Goal: Transaction & Acquisition: Purchase product/service

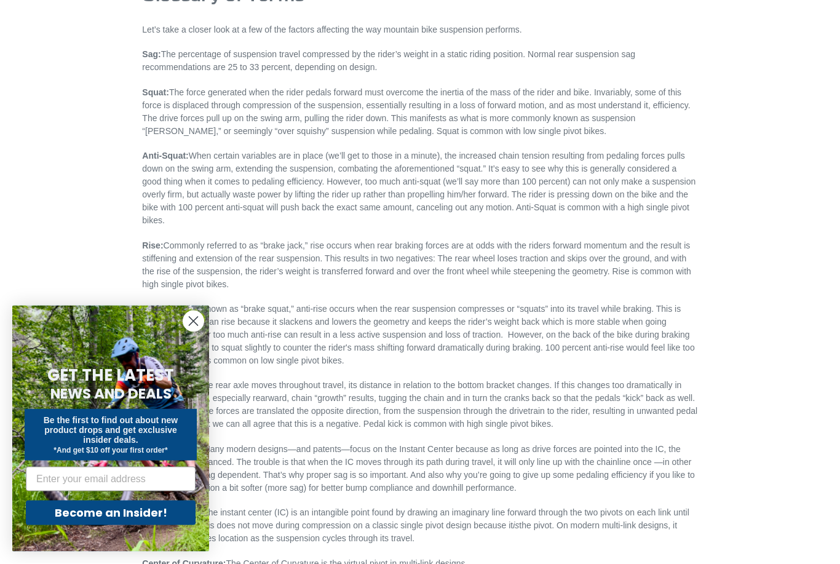
scroll to position [3223, 0]
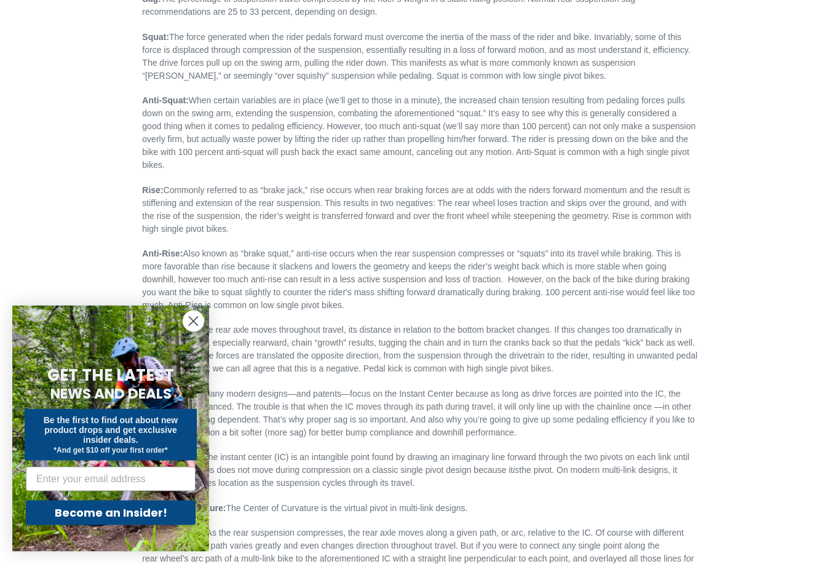
click at [196, 331] on circle "Close dialog" at bounding box center [193, 321] width 20 height 20
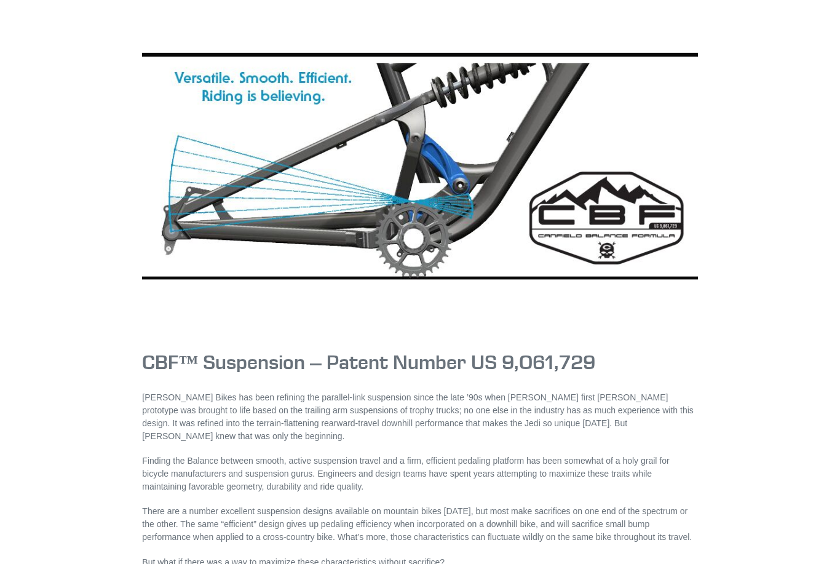
scroll to position [0, 0]
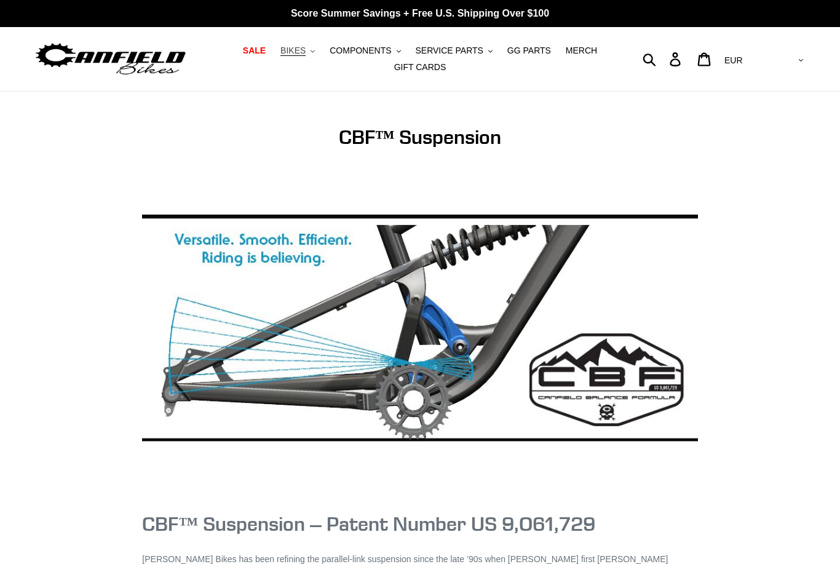
click at [301, 57] on button "BIKES .cls-1{fill:#231f20}" at bounding box center [297, 50] width 47 height 17
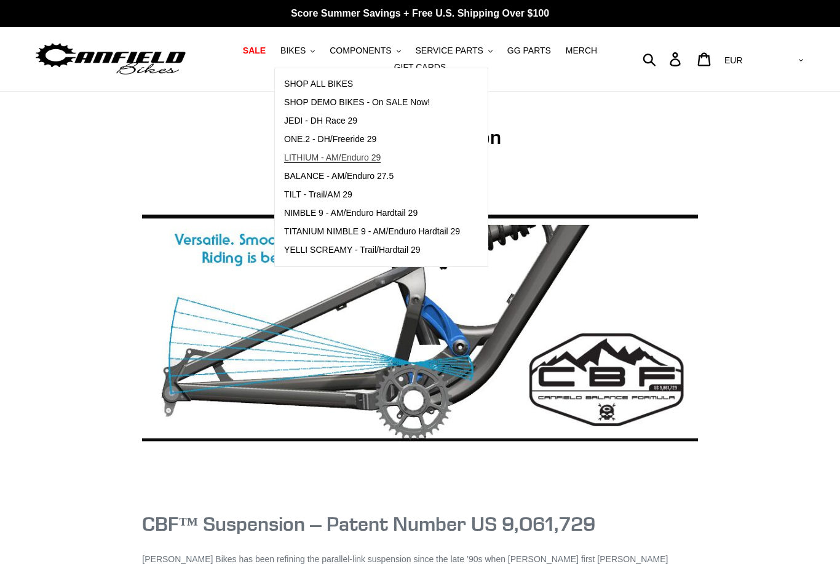
click at [354, 154] on span "LITHIUM - AM/Enduro 29" at bounding box center [332, 157] width 97 height 10
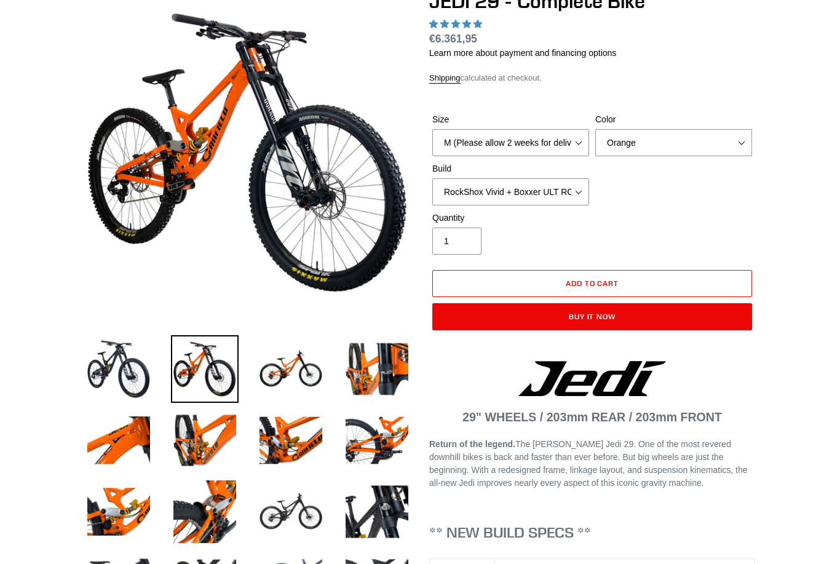
scroll to position [160, 0]
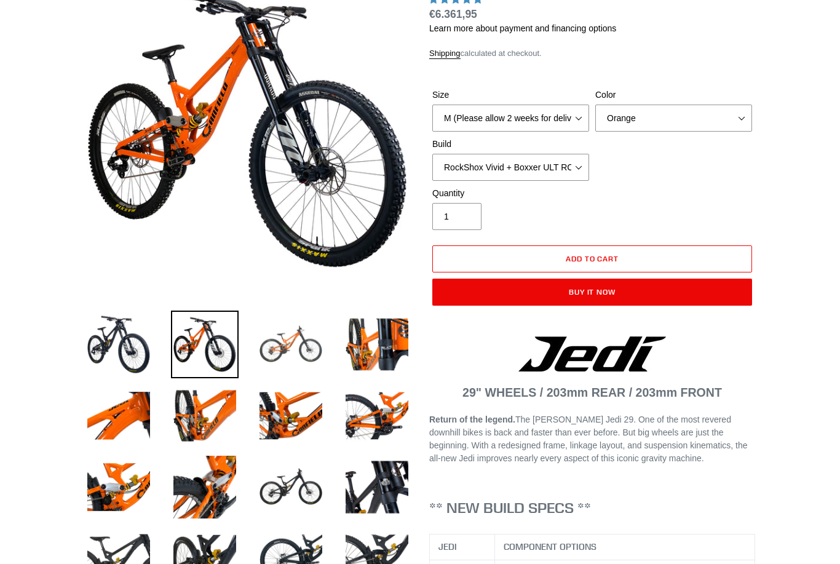
click at [297, 349] on img at bounding box center [291, 345] width 68 height 68
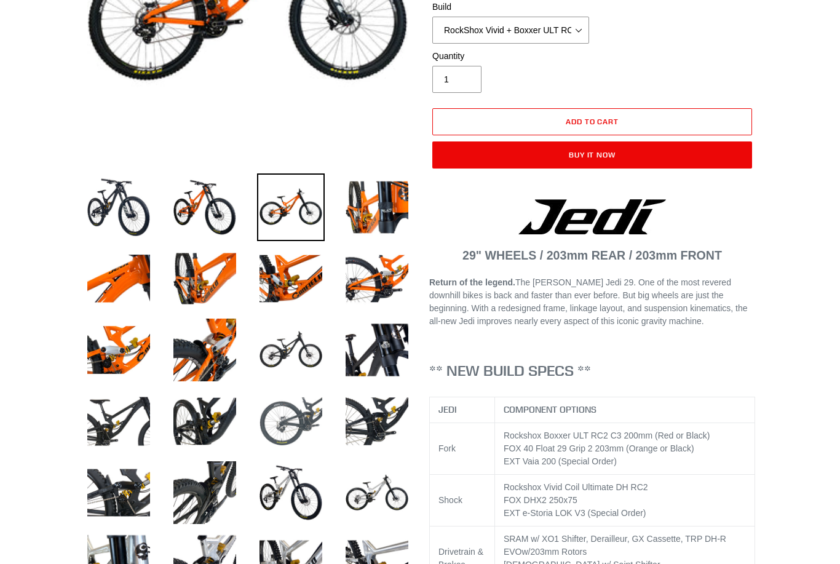
scroll to position [307, 0]
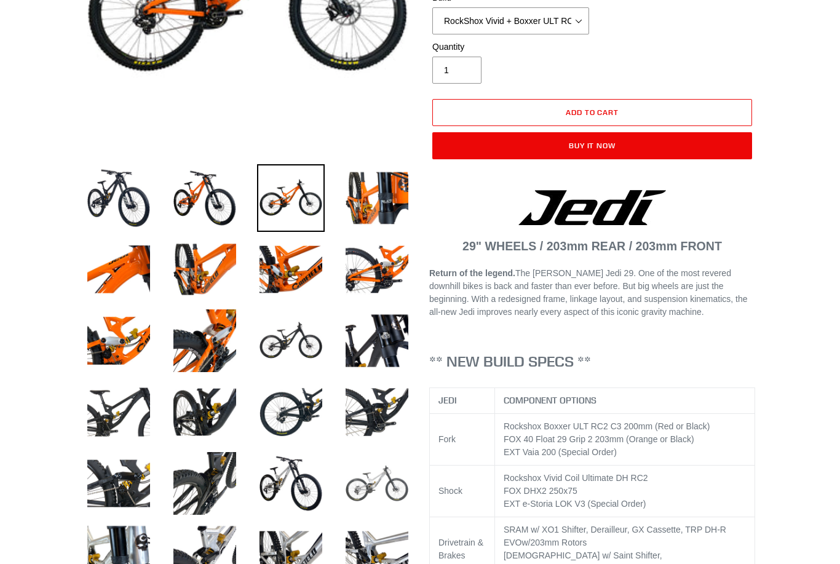
click at [388, 497] on img at bounding box center [377, 483] width 68 height 68
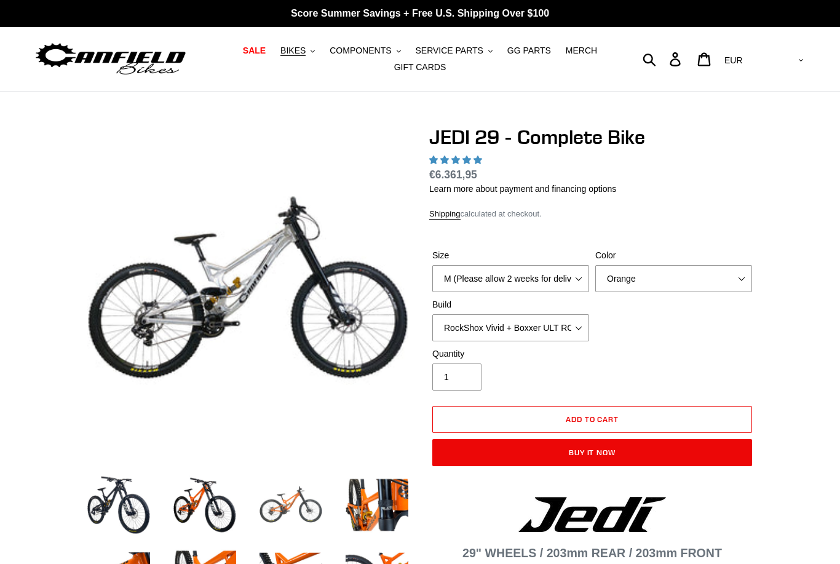
scroll to position [38, 0]
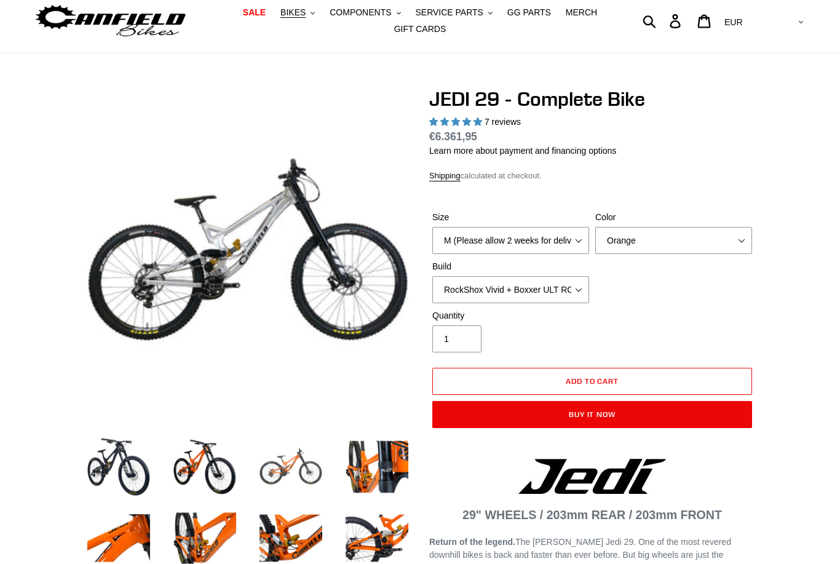
select select "highest-rating"
click at [553, 250] on select "M (Please allow 2 weeks for delivery) L (Please allow 2 weeks for delivery) XL …" at bounding box center [510, 240] width 157 height 27
click at [537, 273] on div "Build RockShox Vivid + Boxxer ULT RC2 C3 200 + SRAM XO RockShox Vivid + Boxxer …" at bounding box center [510, 281] width 163 height 43
click at [540, 288] on select "RockShox Vivid + Boxxer ULT RC2 C3 200 + SRAM XO RockShox Vivid + Boxxer ULT RC…" at bounding box center [510, 289] width 157 height 27
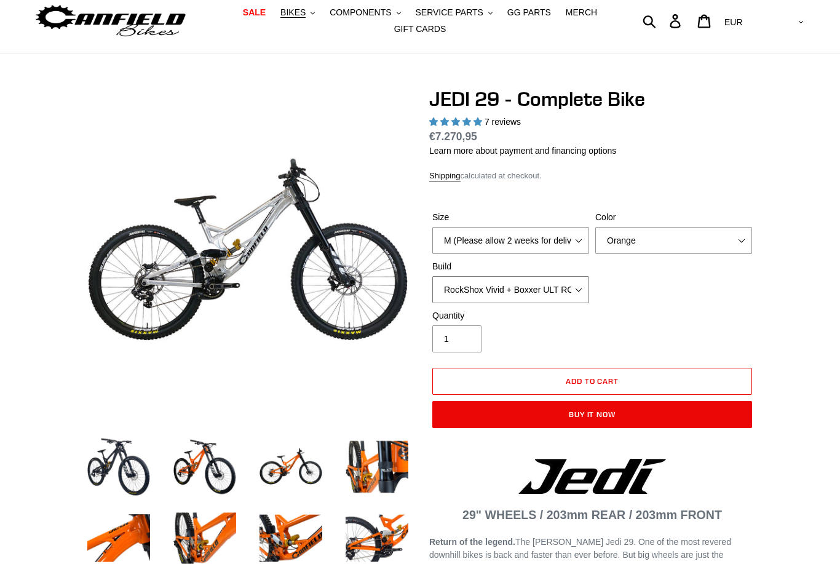
click at [537, 294] on select "RockShox Vivid + Boxxer ULT RC2 C3 200 + SRAM XO RockShox Vivid + Boxxer ULT RC…" at bounding box center [510, 289] width 157 height 27
click at [524, 301] on select "RockShox Vivid + Boxxer ULT RC2 C3 200 + SRAM XO RockShox Vivid + Boxxer ULT RC…" at bounding box center [510, 289] width 157 height 27
click at [532, 283] on select "RockShox Vivid + Boxxer ULT RC2 C3 200 + SRAM XO RockShox Vivid + Boxxer ULT RC…" at bounding box center [510, 289] width 157 height 27
select select "EXT eStoria LOK V3 + EXT Vaia 200 + Shimano"
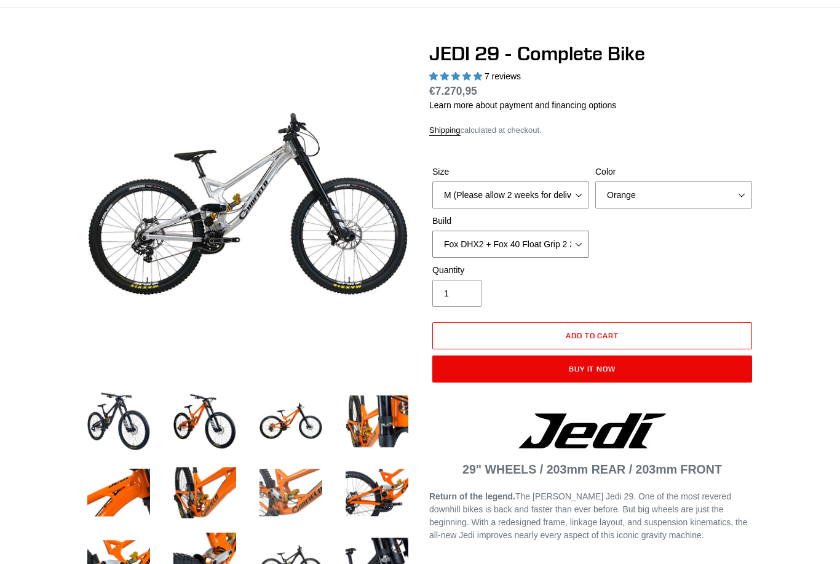
scroll to position [84, 0]
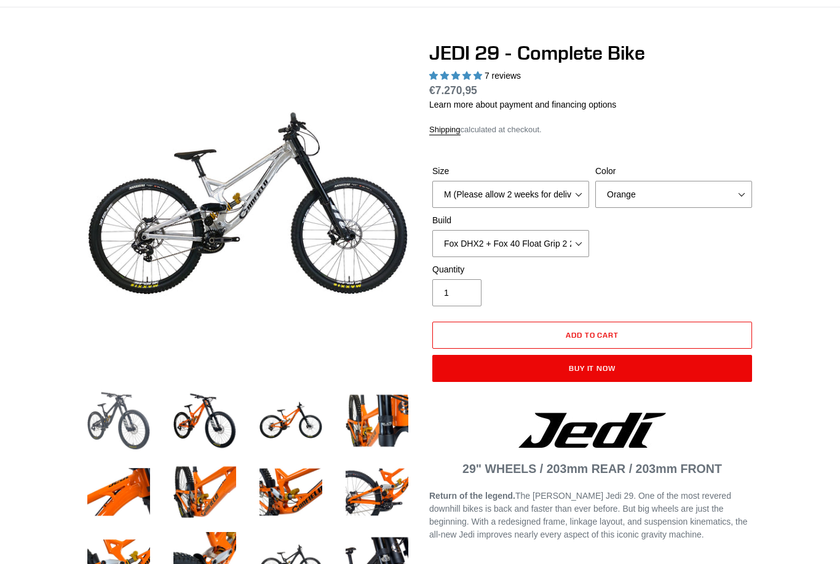
click at [108, 431] on img at bounding box center [119, 421] width 68 height 68
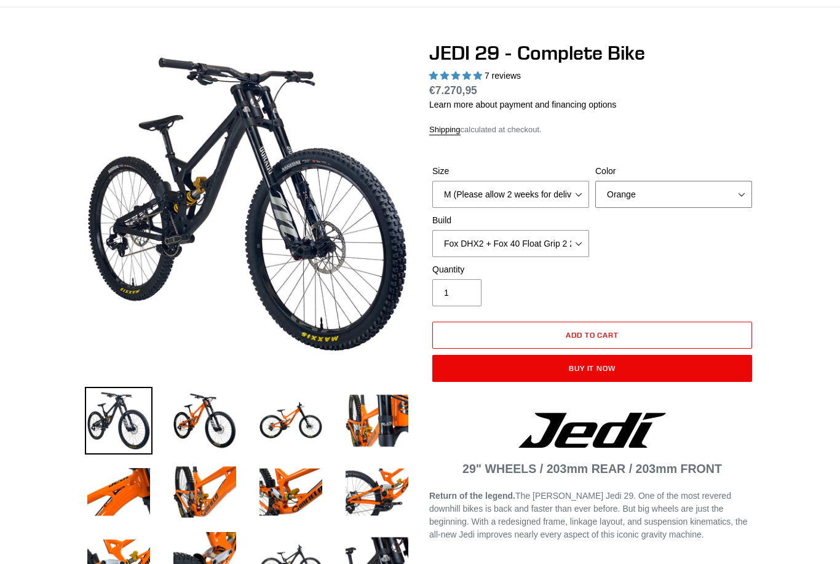
click at [706, 181] on select "Orange Stealth Black Raw" at bounding box center [673, 194] width 157 height 27
click at [736, 192] on select "Orange Stealth Black Raw" at bounding box center [673, 194] width 157 height 27
click at [743, 194] on select "Orange Stealth Black Raw" at bounding box center [673, 194] width 157 height 27
select select "Stealth Black"
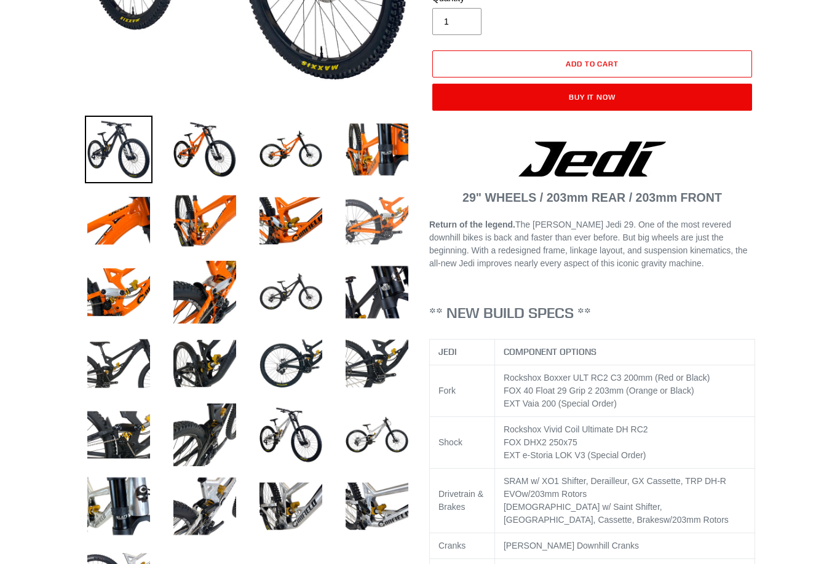
scroll to position [355, 0]
click at [269, 321] on img at bounding box center [291, 292] width 68 height 68
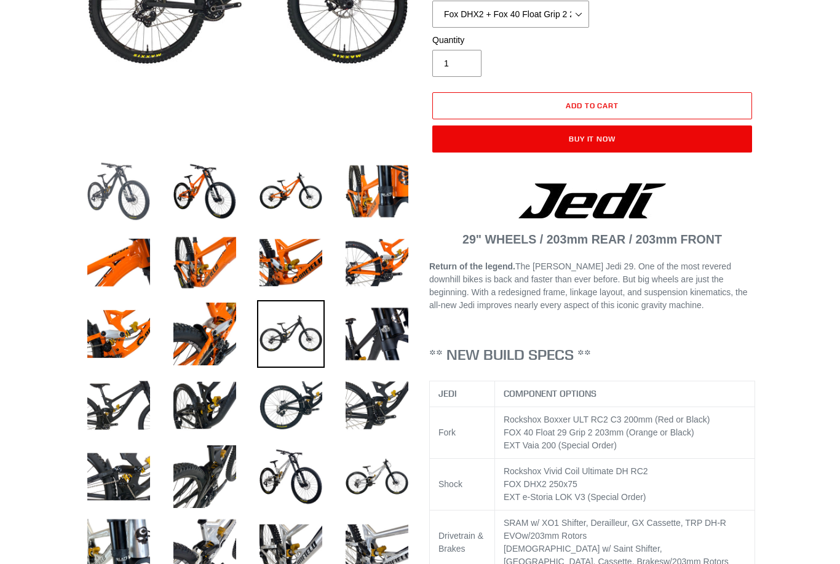
click at [125, 165] on img at bounding box center [119, 191] width 68 height 68
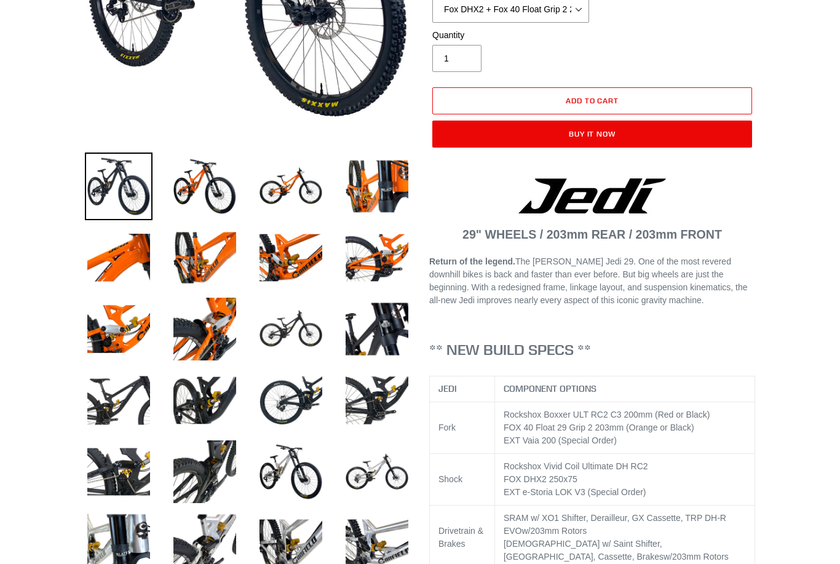
scroll to position [319, 0]
click at [191, 484] on img at bounding box center [205, 472] width 68 height 68
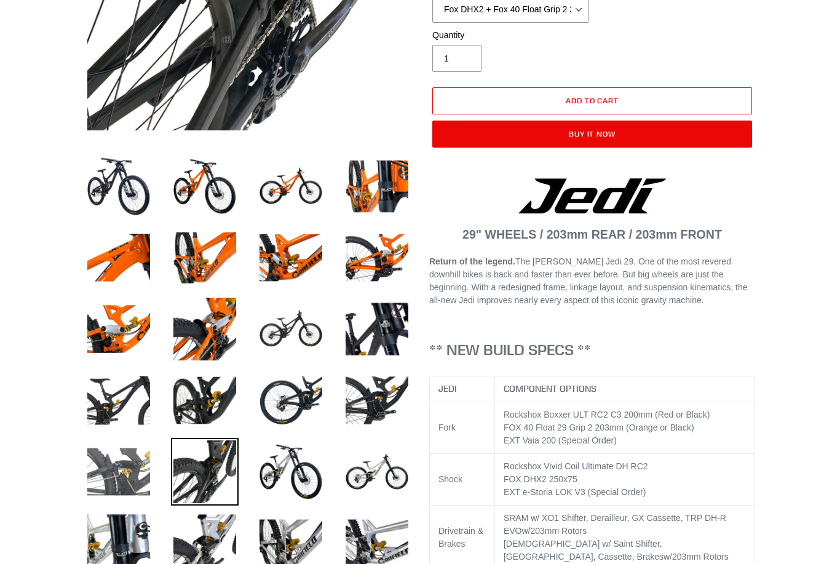
click at [114, 467] on img at bounding box center [119, 472] width 68 height 68
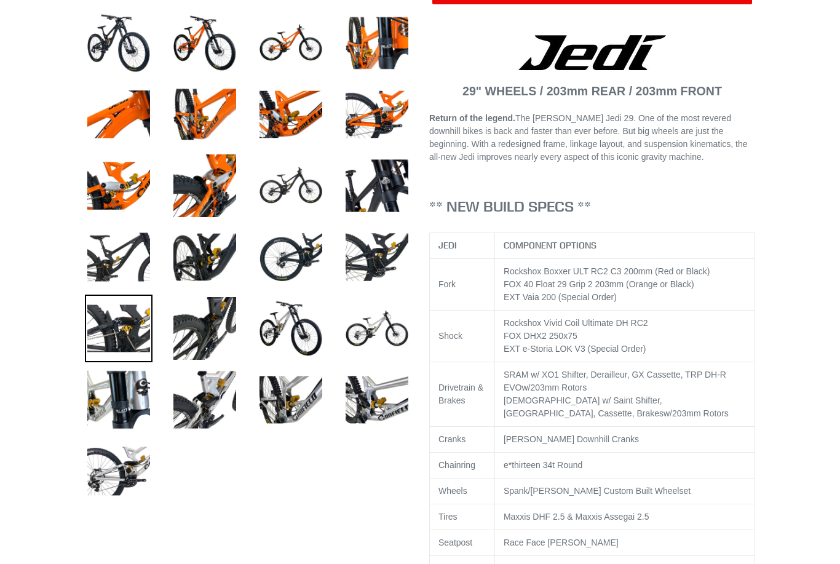
scroll to position [462, 0]
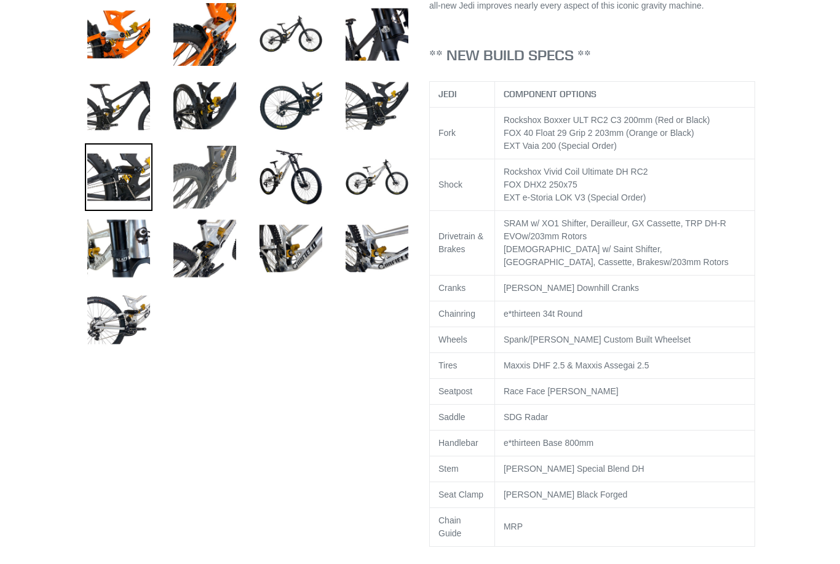
click at [210, 188] on img at bounding box center [205, 177] width 68 height 68
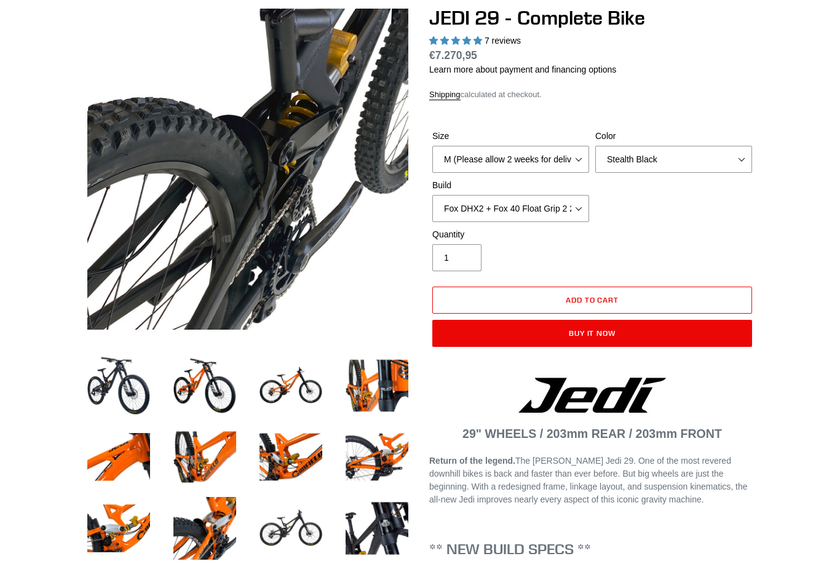
scroll to position [273, 0]
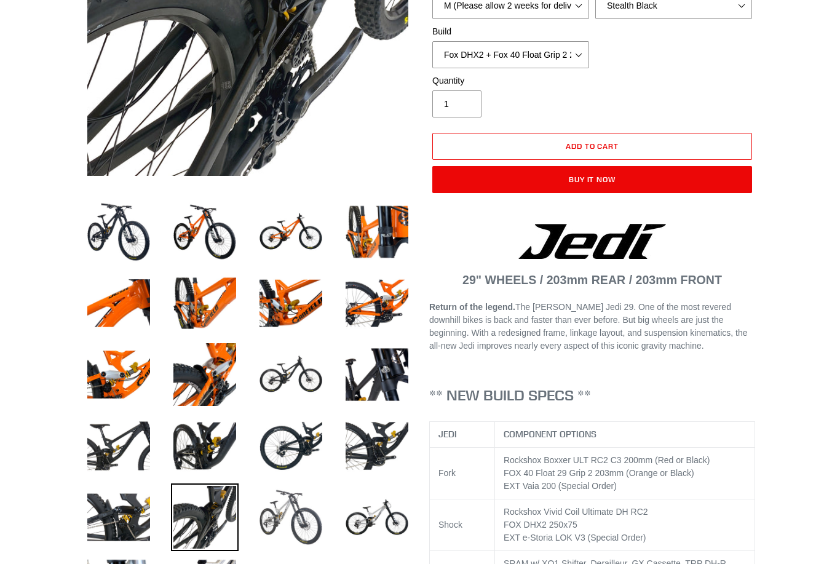
click at [293, 509] on img at bounding box center [291, 517] width 68 height 68
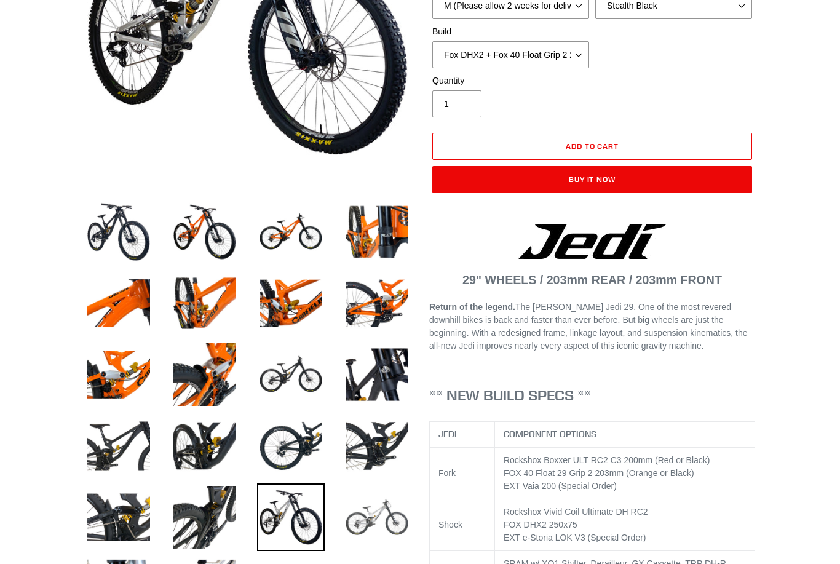
click at [400, 532] on img at bounding box center [377, 517] width 68 height 68
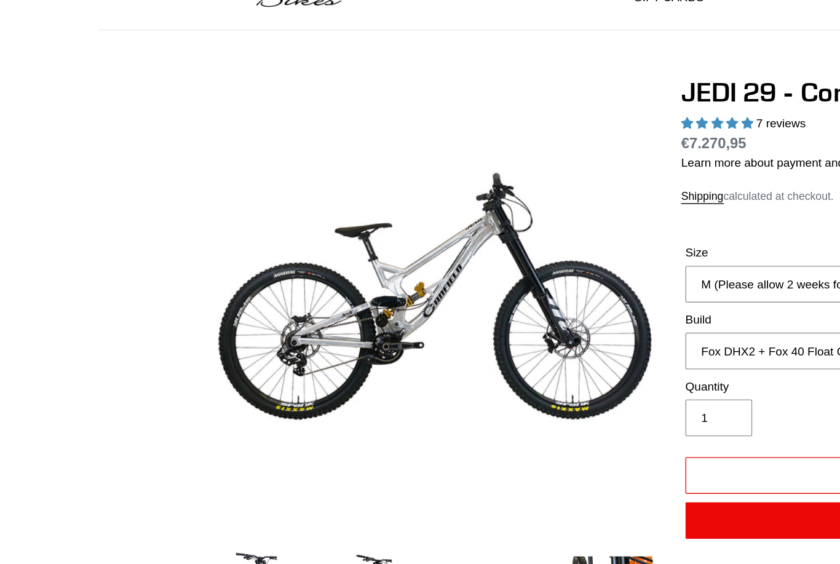
scroll to position [54, 0]
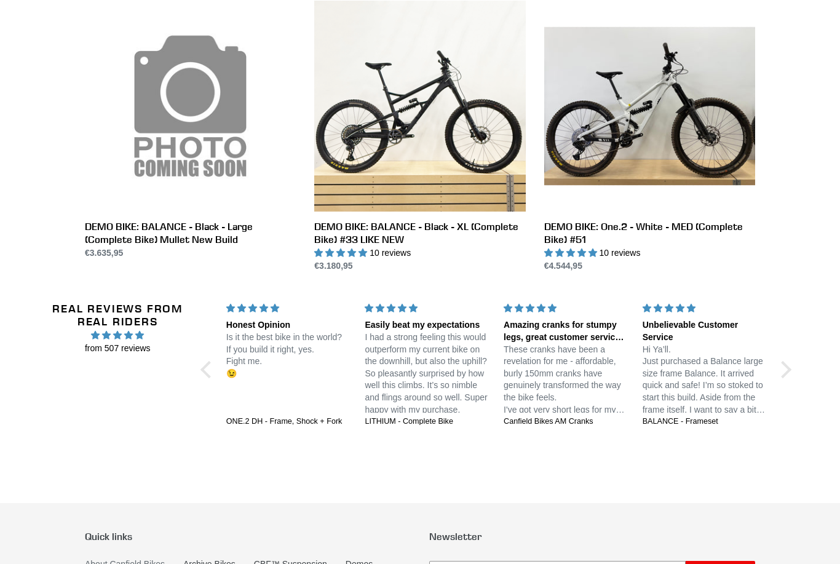
scroll to position [952, 0]
